Goal: Task Accomplishment & Management: Use online tool/utility

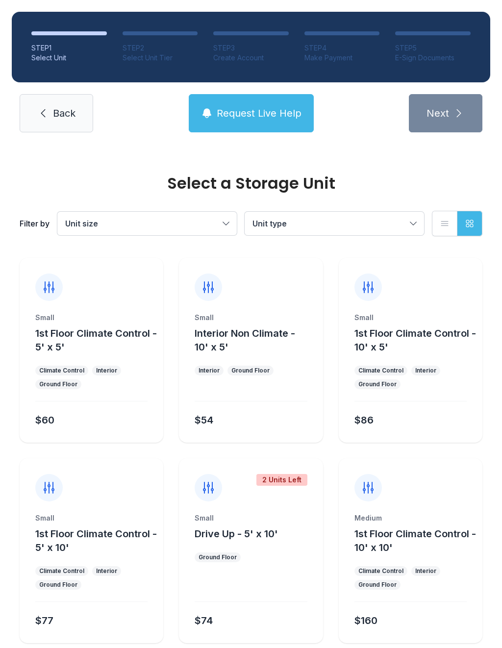
click at [48, 113] on icon at bounding box center [43, 113] width 12 height 12
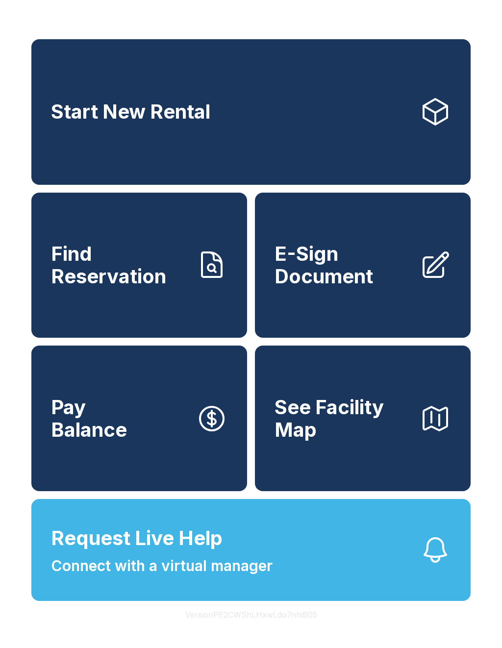
click at [297, 112] on link "Start New Rental" at bounding box center [250, 111] width 439 height 145
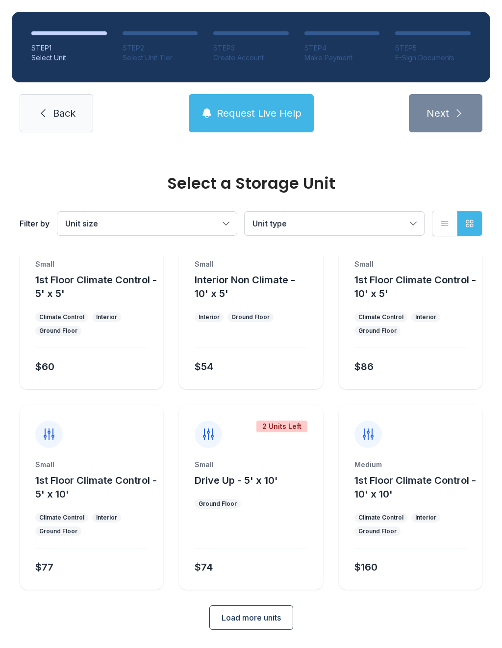
scroll to position [53, 0]
click at [244, 623] on span "Load more units" at bounding box center [250, 618] width 59 height 12
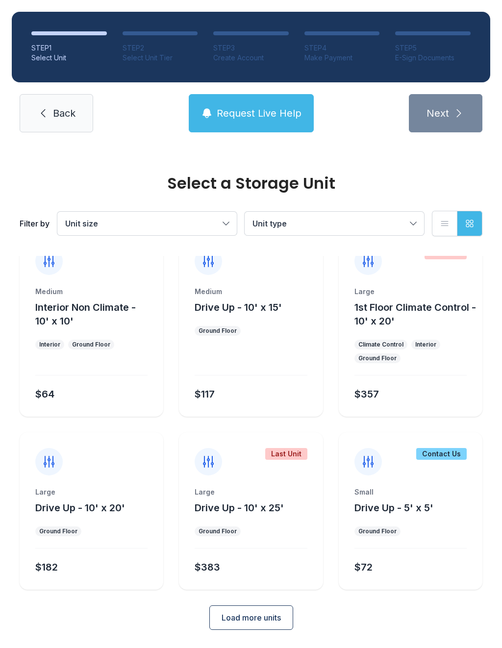
scroll to position [426, 0]
click at [259, 623] on span "Load more units" at bounding box center [250, 618] width 59 height 12
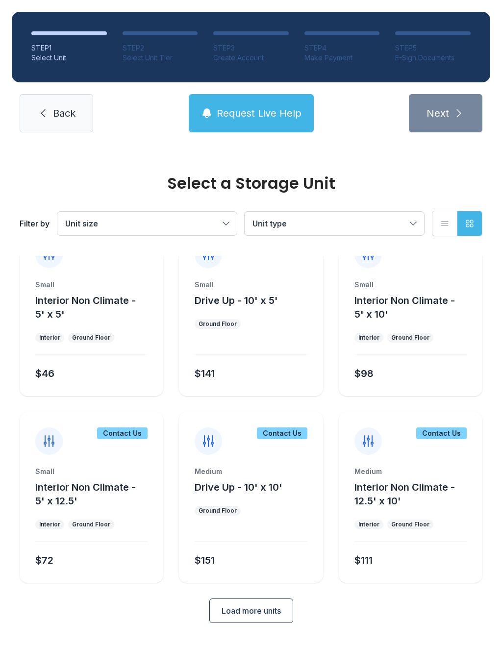
scroll to position [799, 0]
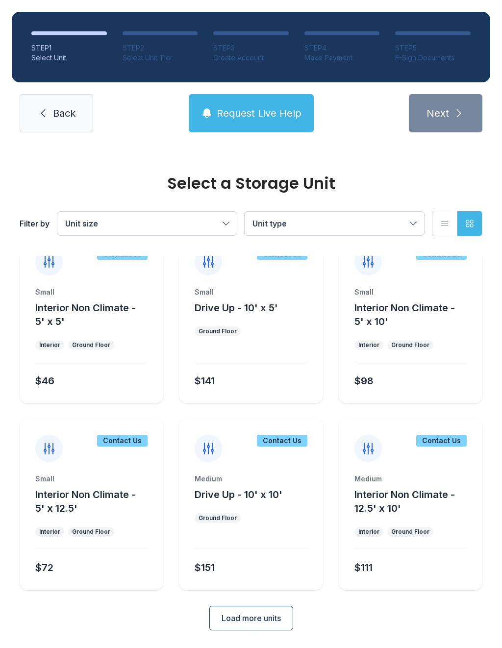
click at [253, 623] on span "Load more units" at bounding box center [250, 618] width 59 height 12
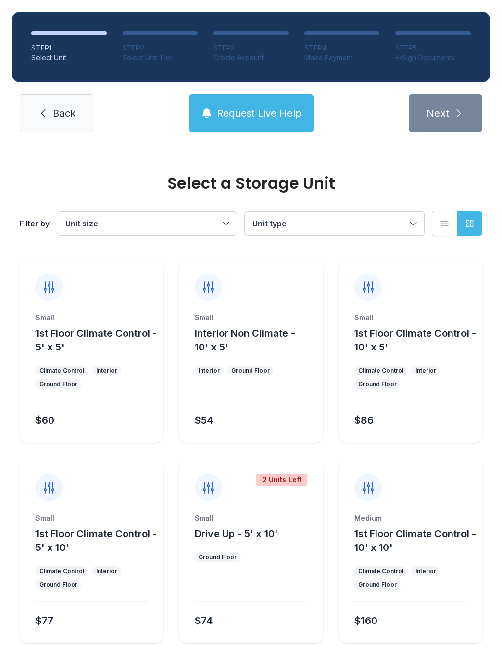
scroll to position [-1, 0]
click at [45, 101] on link "Back" at bounding box center [56, 113] width 73 height 38
